Goal: Information Seeking & Learning: Learn about a topic

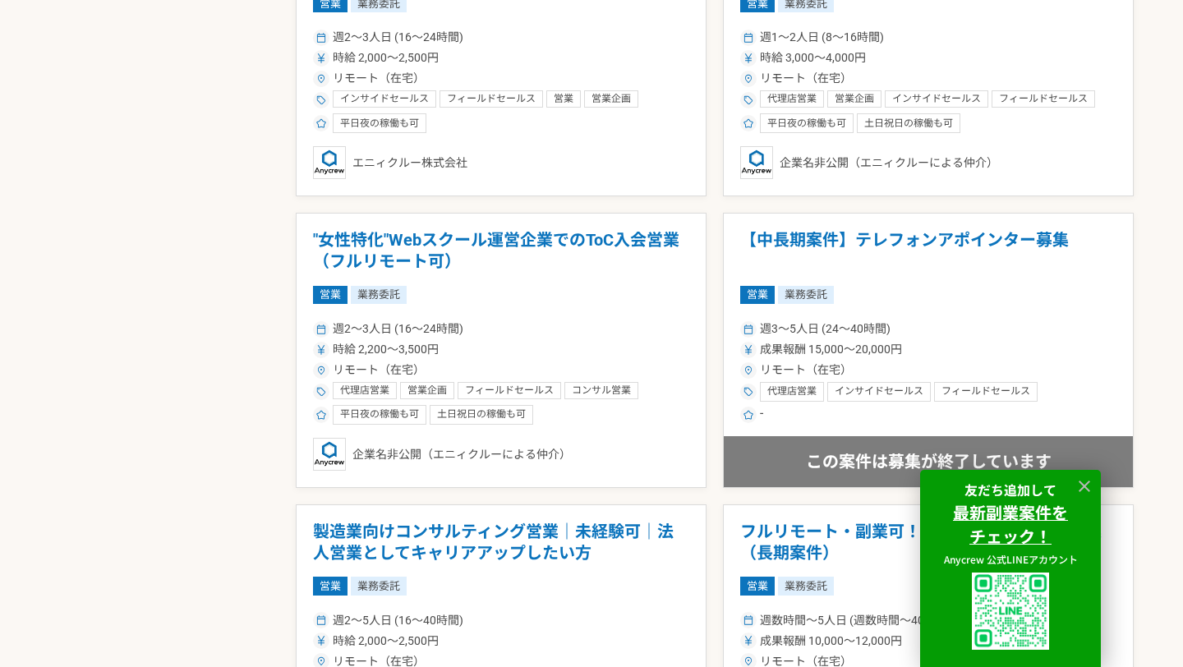
scroll to position [2015, 0]
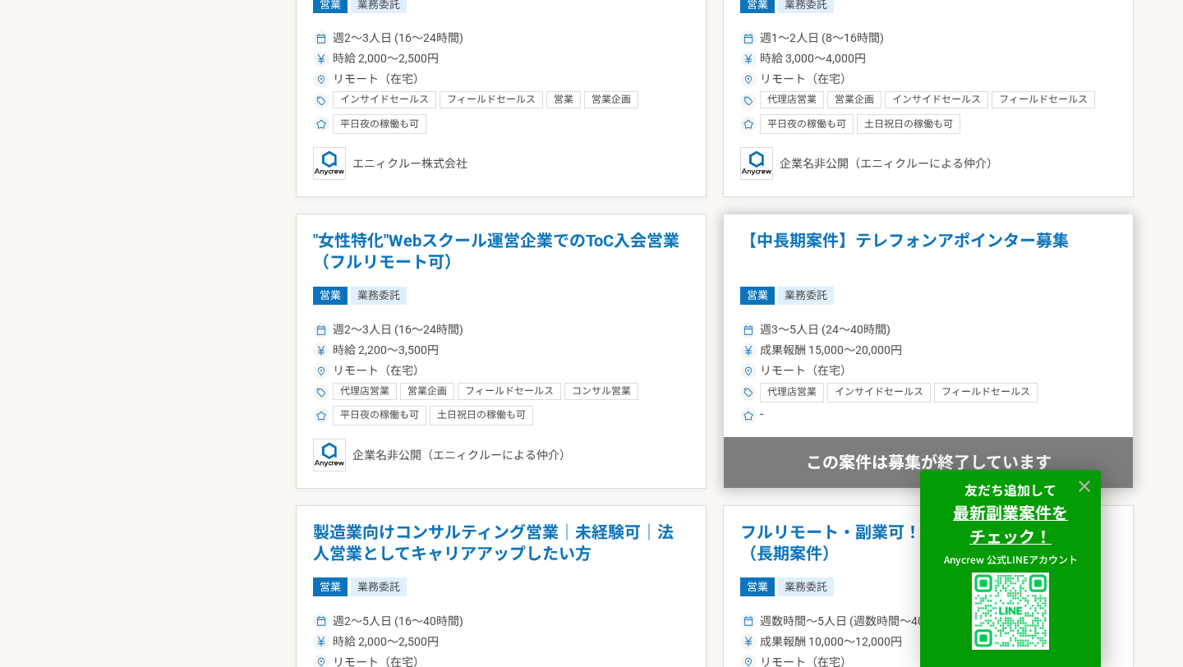
click at [909, 245] on h1 "【中長期案件】テレフォンアポインター募集" at bounding box center [928, 252] width 376 height 42
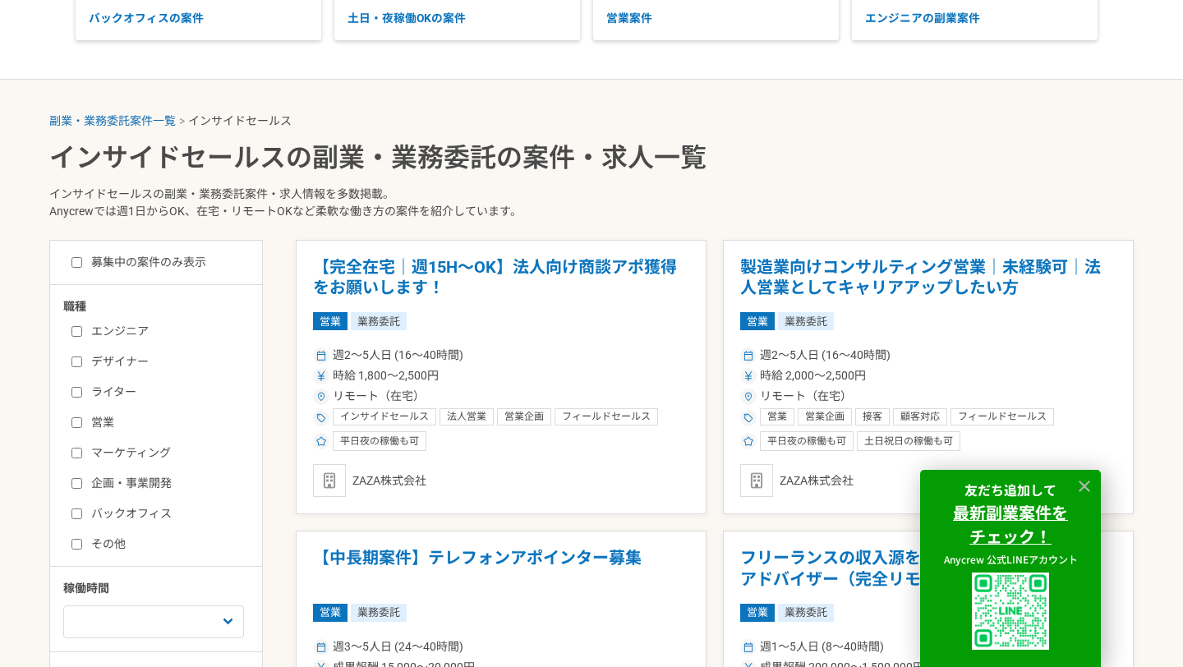
scroll to position [238, 0]
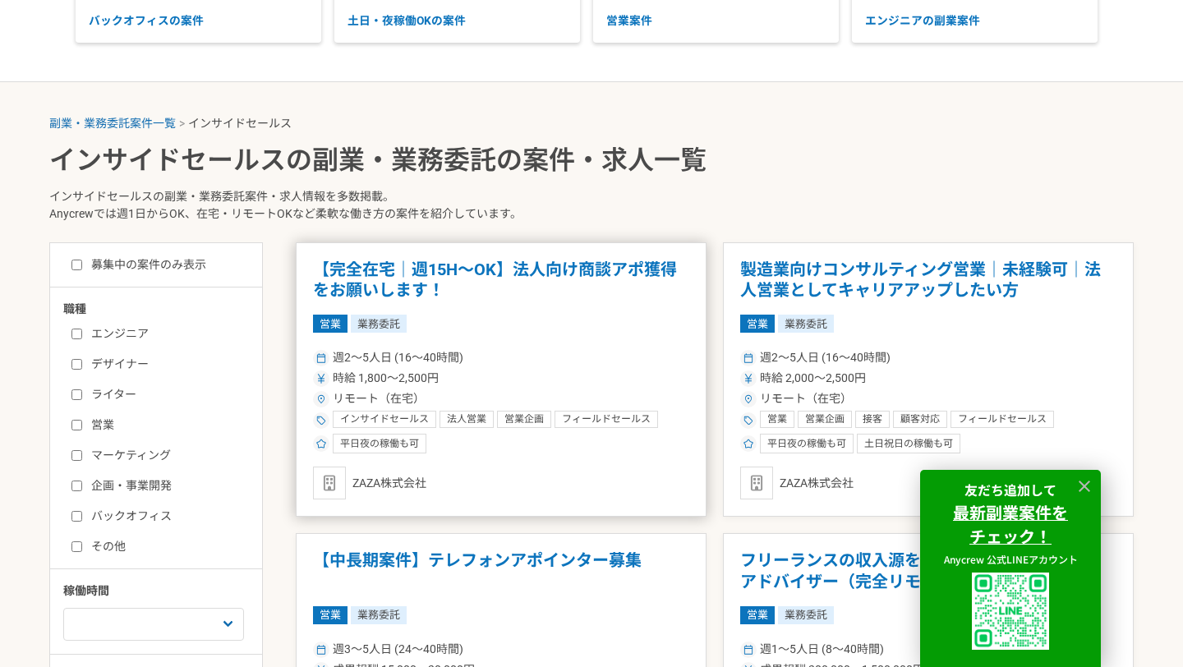
click at [418, 265] on h1 "【完全在宅｜週15H〜OK】法人向け商談アポ獲得をお願いします！" at bounding box center [501, 281] width 376 height 42
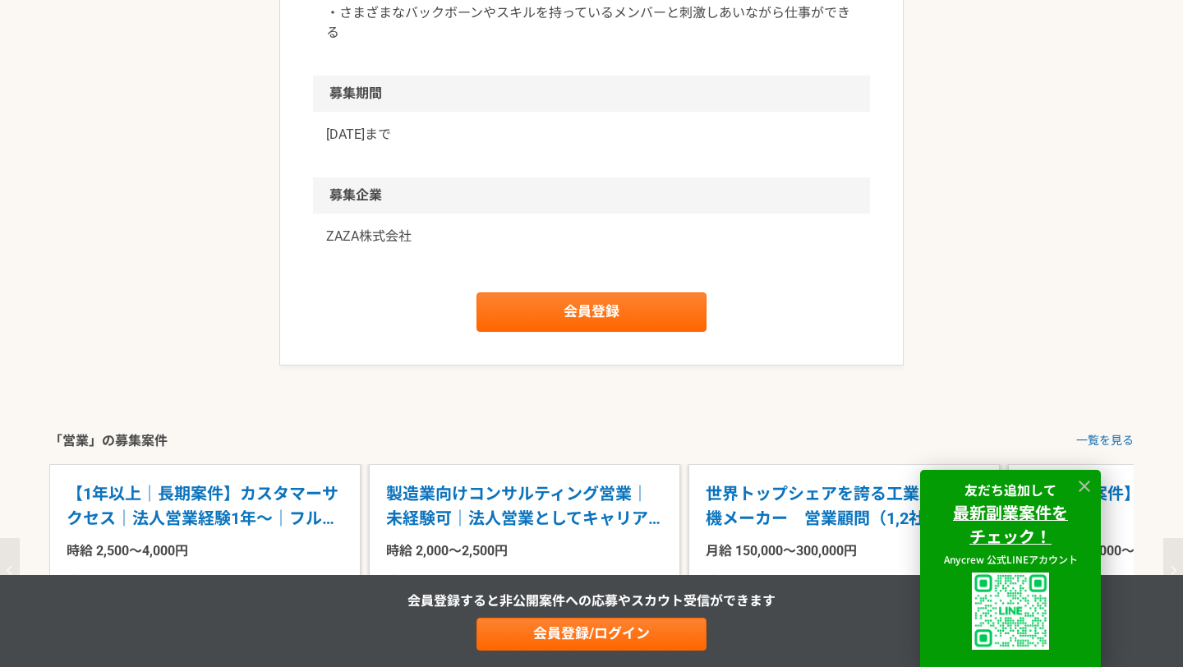
scroll to position [2134, 0]
